Goal: Task Accomplishment & Management: Use online tool/utility

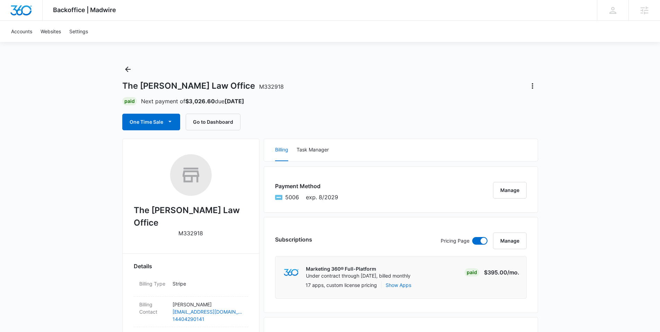
scroll to position [17, 0]
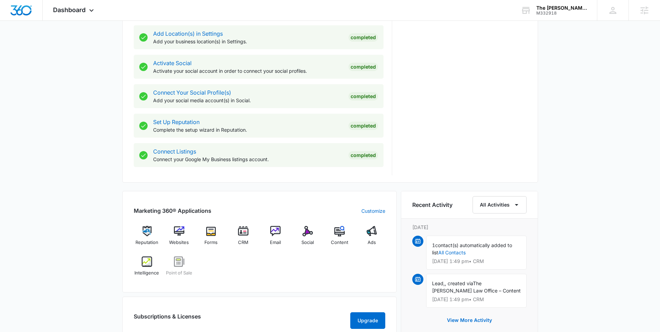
scroll to position [278, 0]
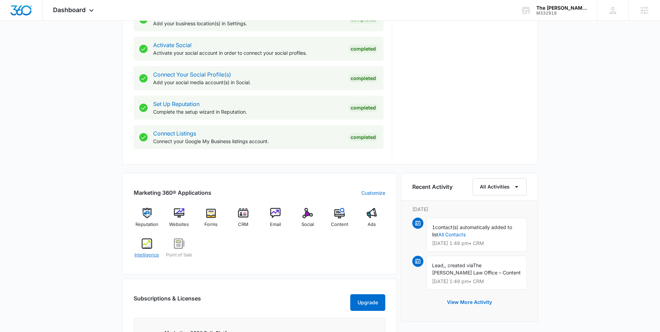
click at [155, 256] on span "Intelligence" at bounding box center [146, 255] width 25 height 7
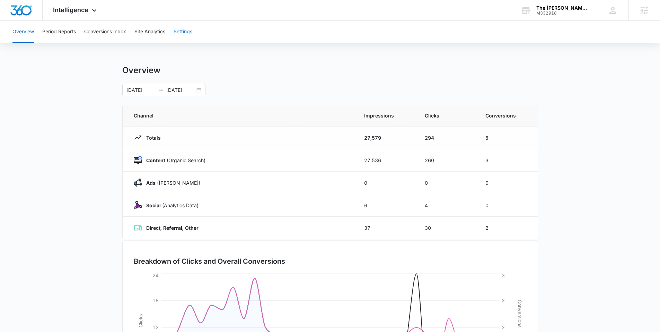
click at [188, 36] on button "Settings" at bounding box center [183, 32] width 19 height 22
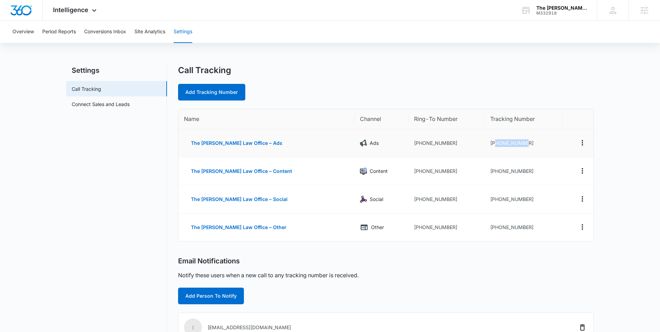
drag, startPoint x: 519, startPoint y: 143, endPoint x: 494, endPoint y: 144, distance: 25.7
click at [487, 142] on td "[PHONE_NUMBER]" at bounding box center [524, 143] width 78 height 28
copy td "2162028526"
click at [448, 53] on div "Overview Period Reports Conversions Inbox Site Analytics Settings Settings Call…" at bounding box center [330, 233] width 660 height 424
